Goal: Task Accomplishment & Management: Manage account settings

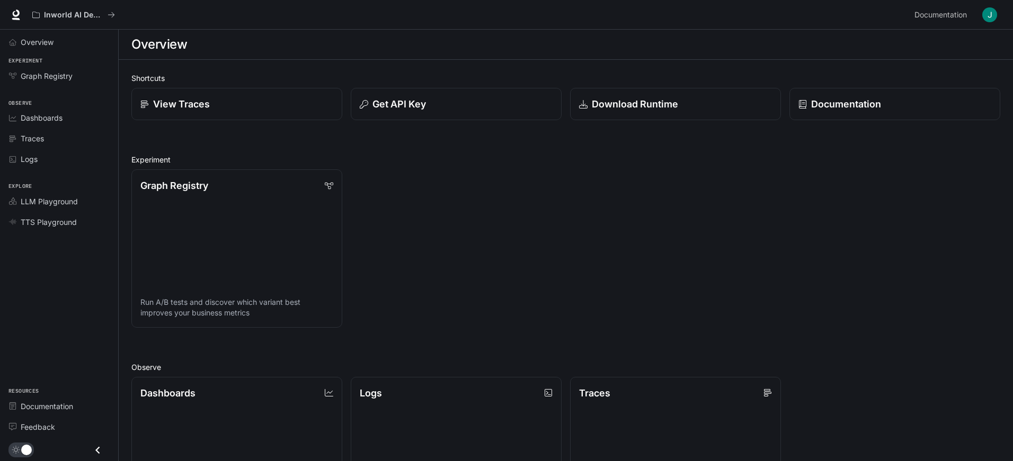
click at [975, 12] on div "Documentation Documentation" at bounding box center [955, 14] width 90 height 21
click at [986, 11] on img "button" at bounding box center [989, 14] width 15 height 15
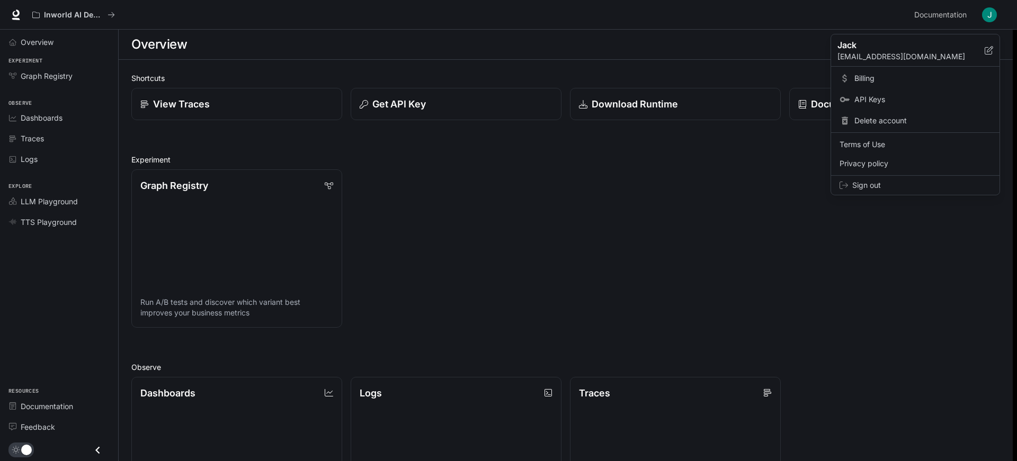
click at [886, 102] on span "API Keys" at bounding box center [922, 99] width 137 height 11
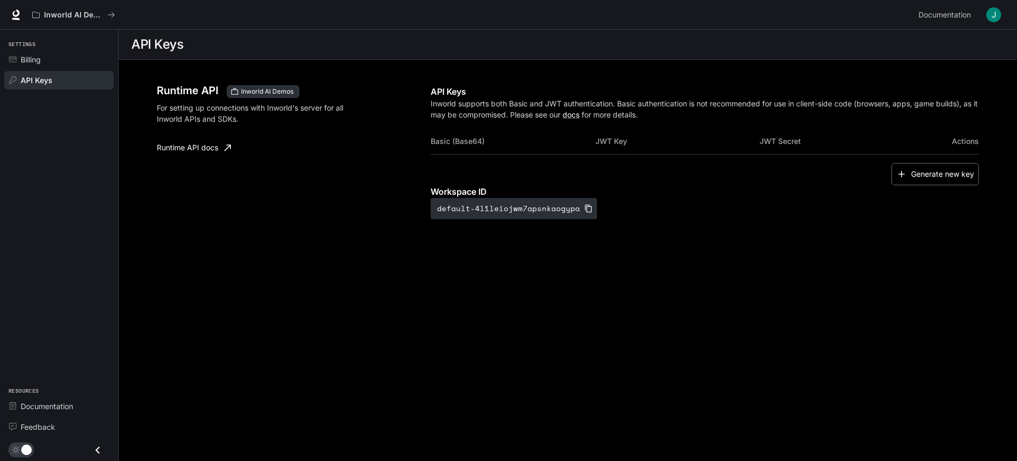
click at [931, 164] on button "Generate new key" at bounding box center [934, 174] width 87 height 23
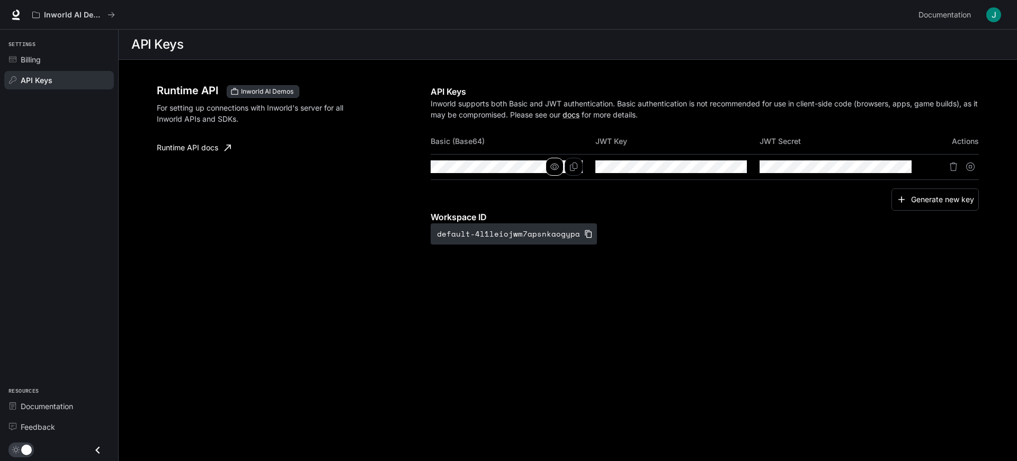
click at [549, 173] on button "button" at bounding box center [555, 167] width 18 height 18
click at [564, 171] on div at bounding box center [564, 167] width 37 height 18
click at [566, 171] on button "Copy Basic (Base64)" at bounding box center [574, 167] width 18 height 18
click at [731, 159] on button "Copy Key" at bounding box center [738, 167] width 18 height 18
click at [900, 170] on icon "Copy Secret" at bounding box center [902, 167] width 8 height 8
